Goal: Task Accomplishment & Management: Use online tool/utility

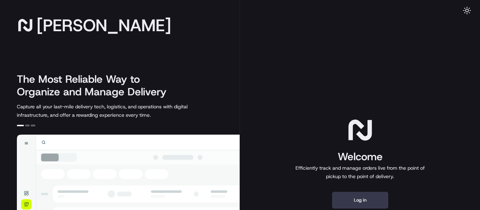
click at [163, 82] on h2 "The Most Reliable Way to Organize and Manage Delivery" at bounding box center [95, 85] width 157 height 25
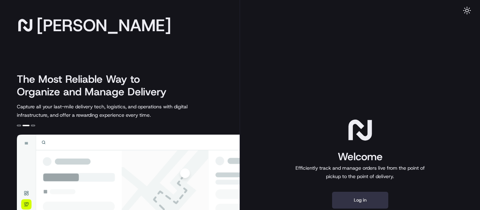
click at [356, 197] on button "Log in" at bounding box center [360, 200] width 56 height 17
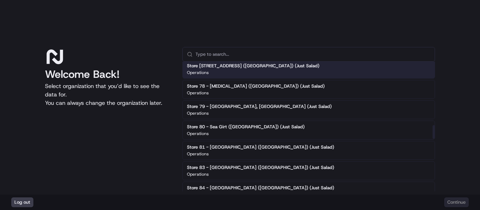
scroll to position [703, 0]
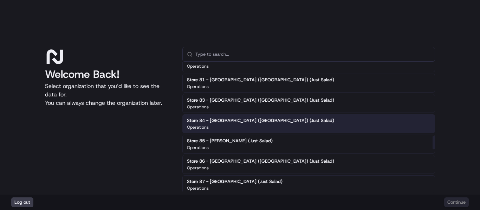
click at [275, 117] on div "Store 84 - [GEOGRAPHIC_DATA] ([GEOGRAPHIC_DATA]) (Just Salad) Operations" at bounding box center [308, 124] width 253 height 19
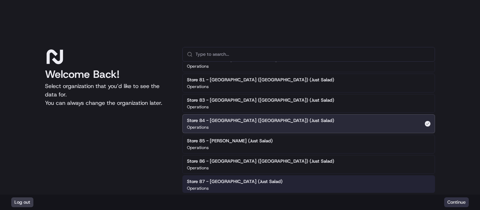
click at [454, 204] on button "Continue" at bounding box center [456, 203] width 25 height 10
